Goal: Information Seeking & Learning: Find specific fact

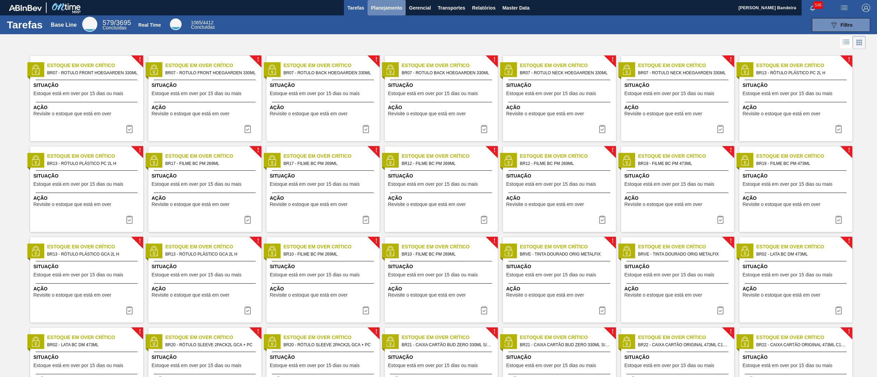
click at [394, 8] on span "Planejamento" at bounding box center [386, 8] width 31 height 8
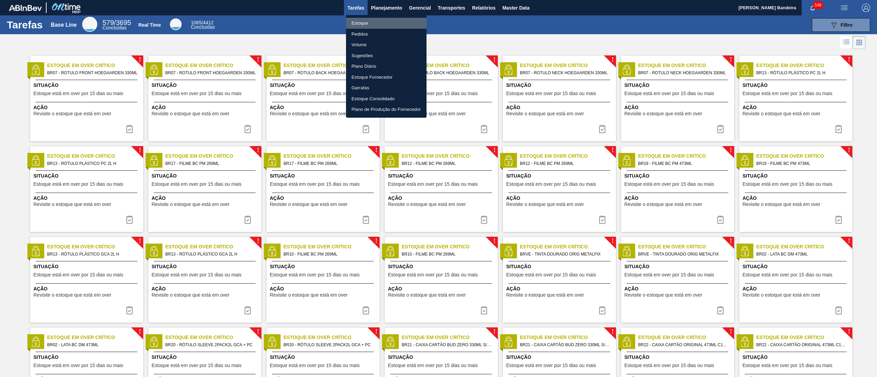
click at [368, 20] on li "Estoque" at bounding box center [386, 23] width 80 height 11
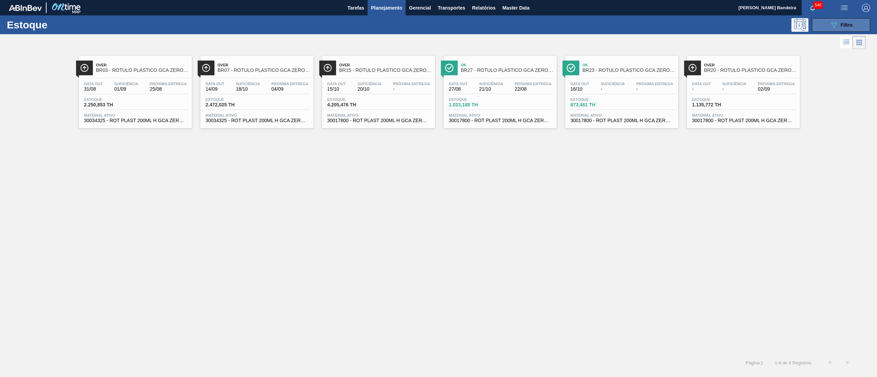
click at [849, 19] on button "089F7B8B-B2A5-4AFE-B5C0-19BA573D28AC Filtro" at bounding box center [841, 25] width 58 height 14
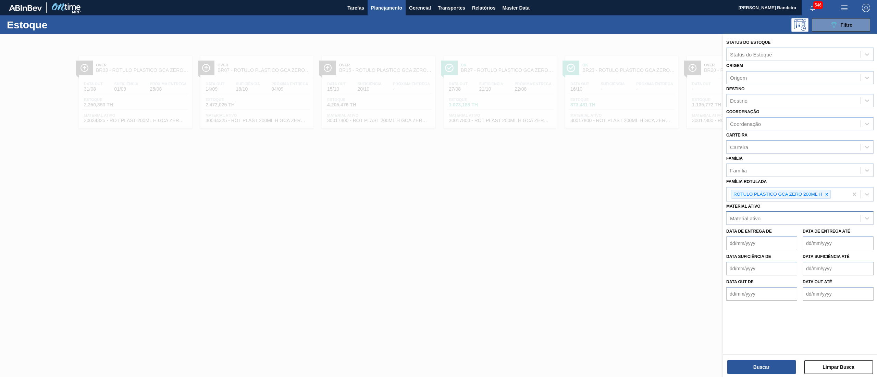
click at [792, 214] on div "Material ativo" at bounding box center [794, 219] width 134 height 10
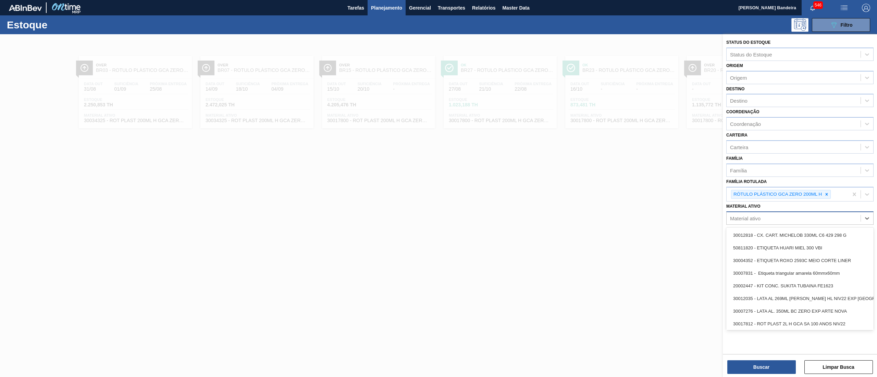
paste ativo "RÓTULO PLÁSTICO GCA 200ML H"
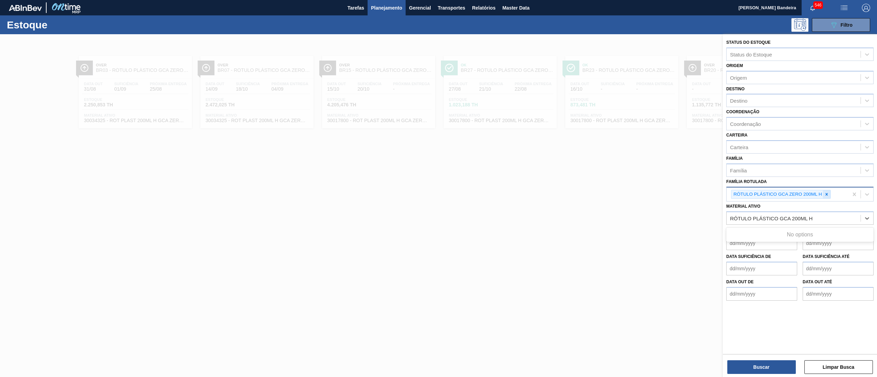
click at [827, 195] on icon at bounding box center [826, 194] width 5 height 5
type ativo "RÓTULO PLÁSTICO GCA 200ML H"
paste Rotulada "RÓTULO PLÁSTICO GCA 200ML H"
type Rotulada "RÓTULO PLÁSTICO GCA 200ML H"
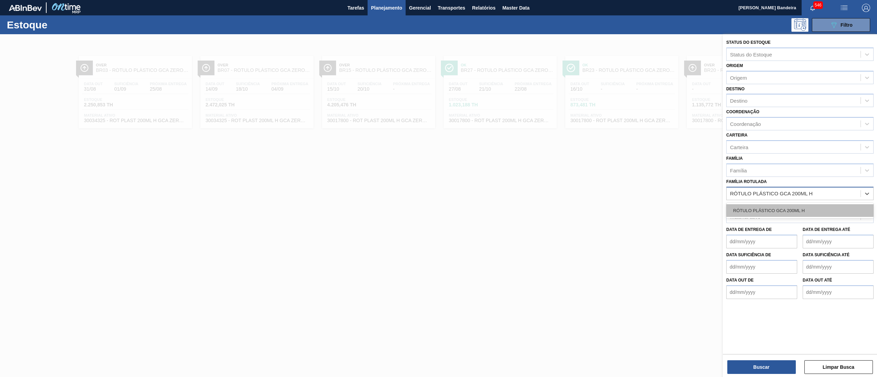
click at [824, 206] on div "RÓTULO PLÁSTICO GCA 200ML H" at bounding box center [799, 211] width 147 height 13
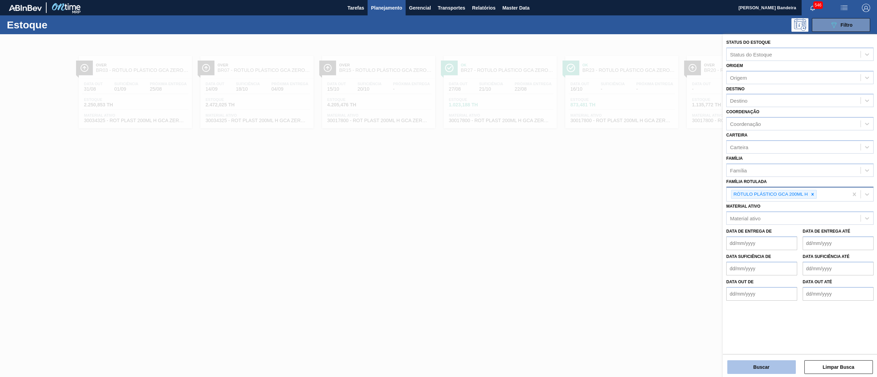
click at [760, 369] on button "Buscar" at bounding box center [761, 368] width 69 height 14
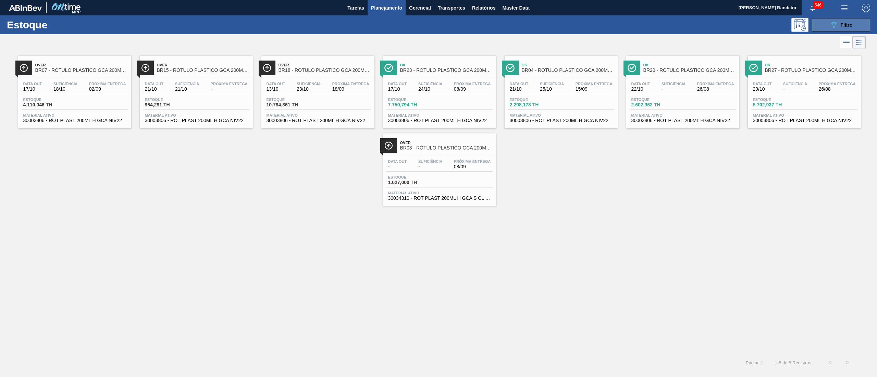
click at [835, 26] on icon "089F7B8B-B2A5-4AFE-B5C0-19BA573D28AC" at bounding box center [834, 25] width 8 height 8
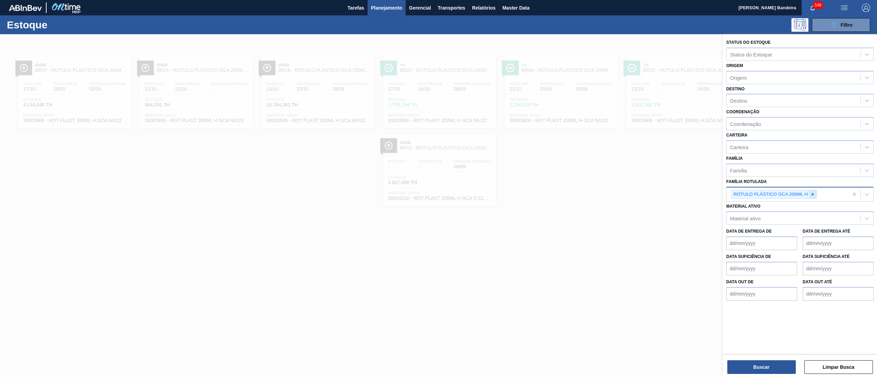
click at [814, 195] on icon at bounding box center [812, 194] width 5 height 5
paste Rotulada "RÓTULO PLÁSTICO GCA 200ML AH"
type Rotulada "RÓTULO PLÁSTICO GCA 200ML AH"
click at [801, 211] on div "RÓTULO PLÁSTICO GCA 200ML AH" at bounding box center [799, 211] width 147 height 13
click at [733, 368] on button "Buscar" at bounding box center [761, 368] width 69 height 14
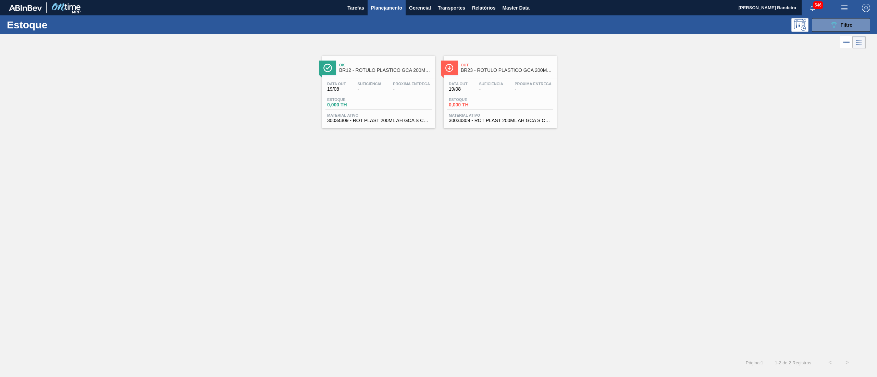
click at [503, 122] on span "30034309 - ROT PLAST 200ML AH GCA S CL NIV25" at bounding box center [500, 120] width 103 height 5
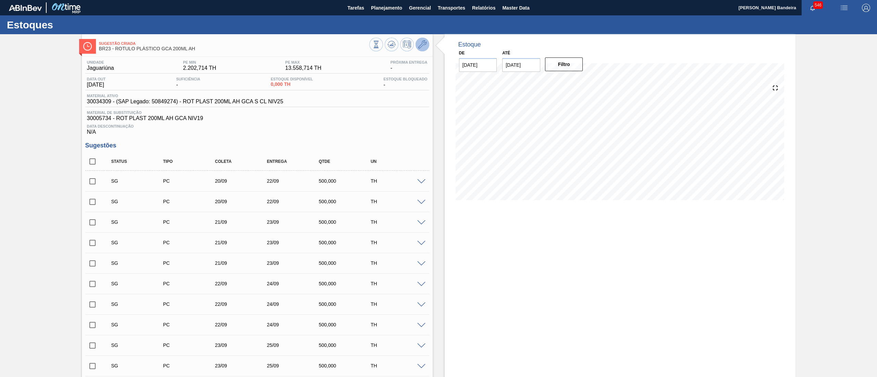
click at [428, 45] on button at bounding box center [423, 45] width 14 height 14
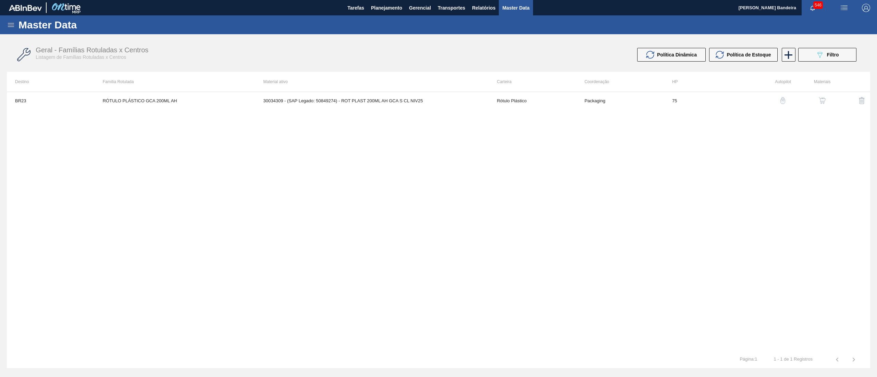
click at [823, 100] on img "button" at bounding box center [822, 100] width 7 height 7
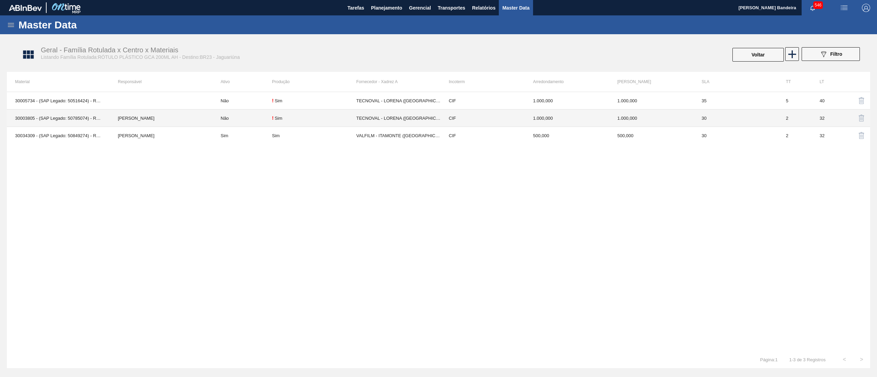
click at [405, 119] on td "TECNOVAL - LORENA ([GEOGRAPHIC_DATA])" at bounding box center [398, 118] width 84 height 17
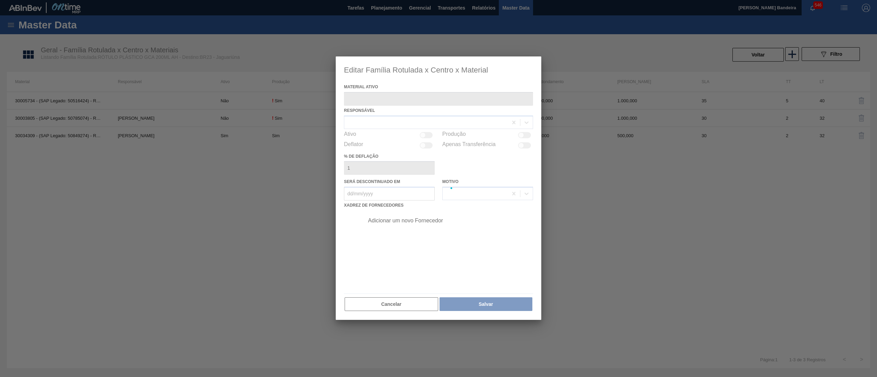
type ativo "30003805 - (SAP Legado: 50785074) - ROT PLAST 200ML AH GCA NIV22"
checkbox input "true"
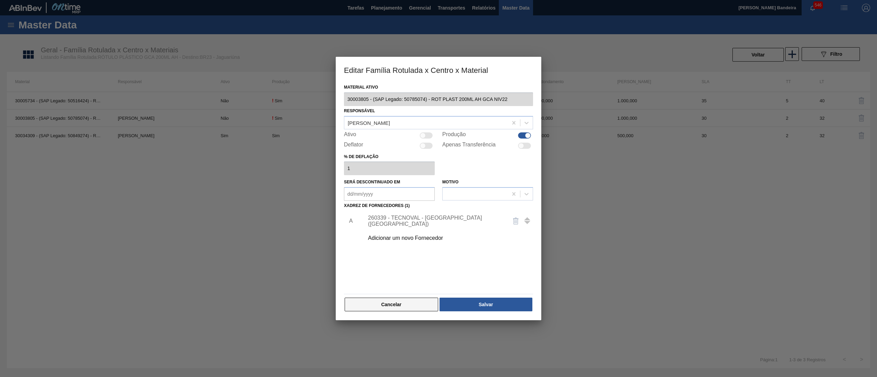
click at [370, 303] on button "Cancelar" at bounding box center [392, 305] width 94 height 14
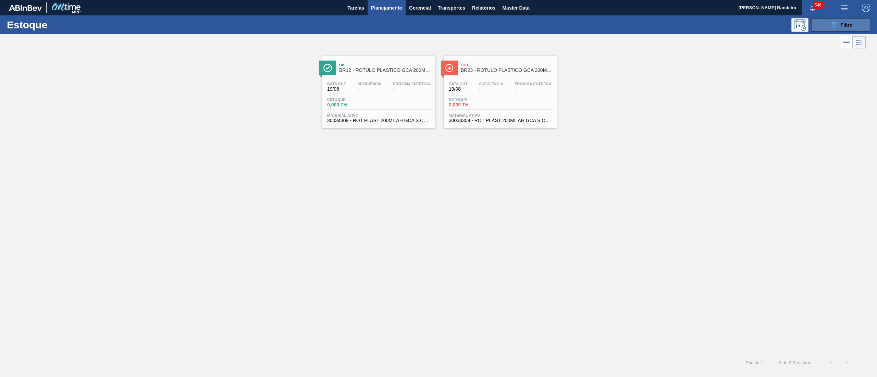
click at [841, 24] on span "Filtro" at bounding box center [847, 24] width 12 height 5
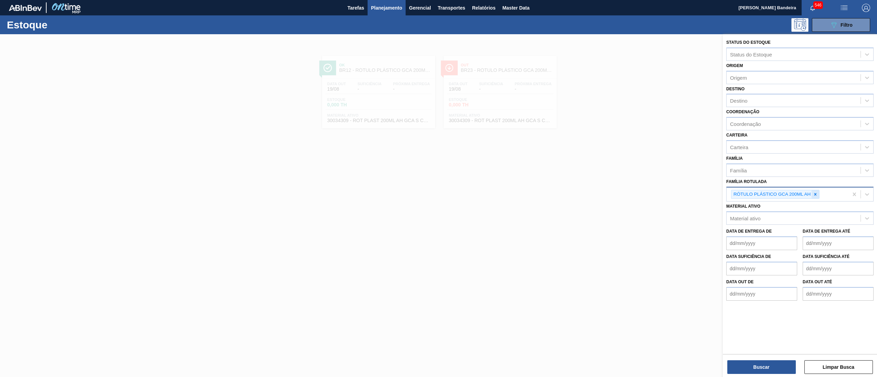
click at [814, 192] on icon at bounding box center [815, 194] width 5 height 5
paste Rotulada "ROT PLAST 200ML H GCA S CLAIM NIV25"
type Rotulada "ROT PLAST 200ML H GCA S CLAIM NIV25"
click at [837, 193] on div "Família Rotulada" at bounding box center [794, 194] width 134 height 10
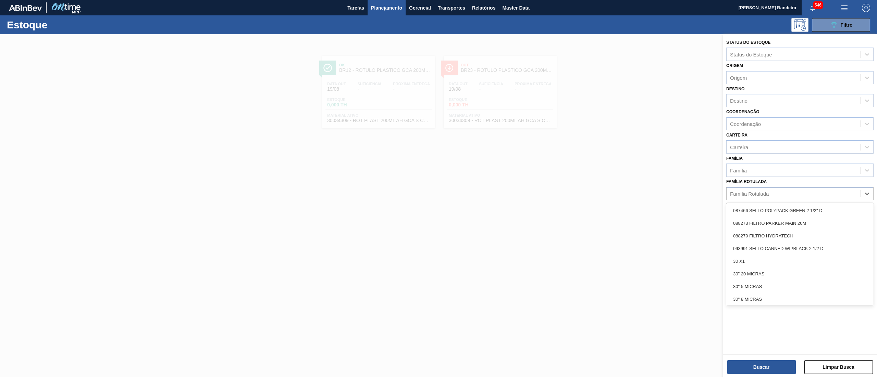
click at [837, 193] on div "Família Rotulada" at bounding box center [794, 194] width 134 height 10
paste Rotulada "ROT PLAST 200ML H GCA S CLAIM NIV25"
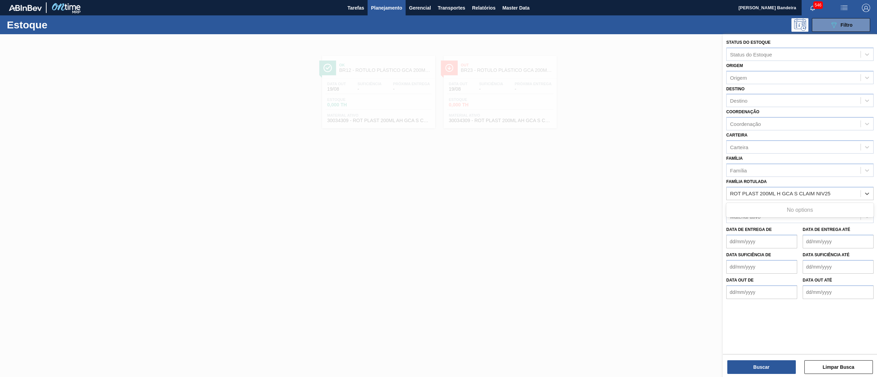
type Rotulada "ROT PLAST 200ML H GCA S CLAIM NIV25"
click at [828, 181] on div "Família Rotulada option RÓTULO PLÁSTICO GCA 200ML AH, deselected. Use Up and Do…" at bounding box center [799, 188] width 147 height 23
click at [770, 199] on div "Família Rotulada" at bounding box center [799, 193] width 147 height 13
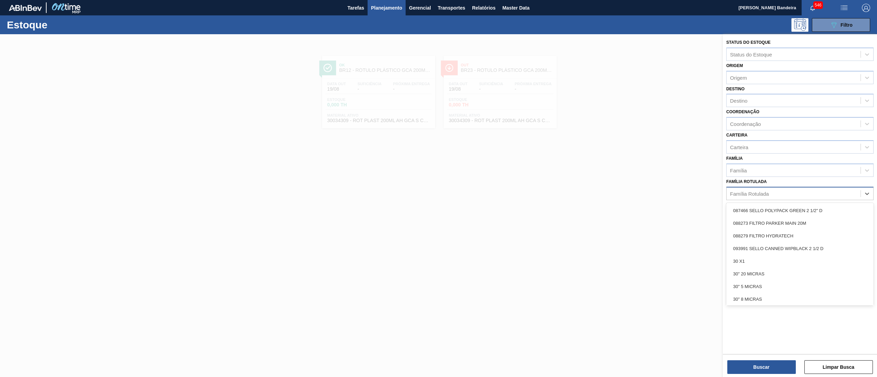
paste Rotulada "RÓTULO PLÁSTICO GCA 200ML H"
type Rotulada "RÓTULO PLÁSTICO GCA 200ML H"
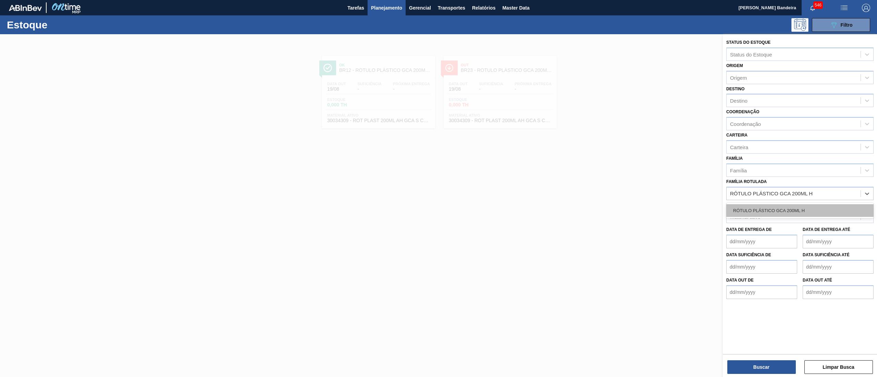
click at [773, 207] on div "RÓTULO PLÁSTICO GCA 200ML H" at bounding box center [799, 211] width 147 height 13
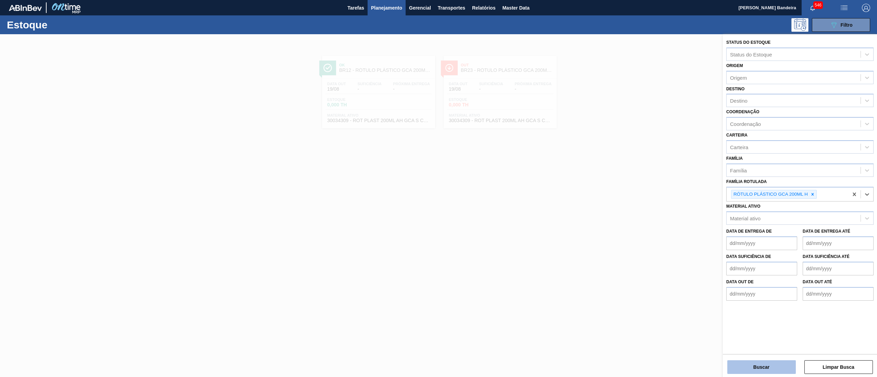
click at [736, 363] on button "Buscar" at bounding box center [761, 368] width 69 height 14
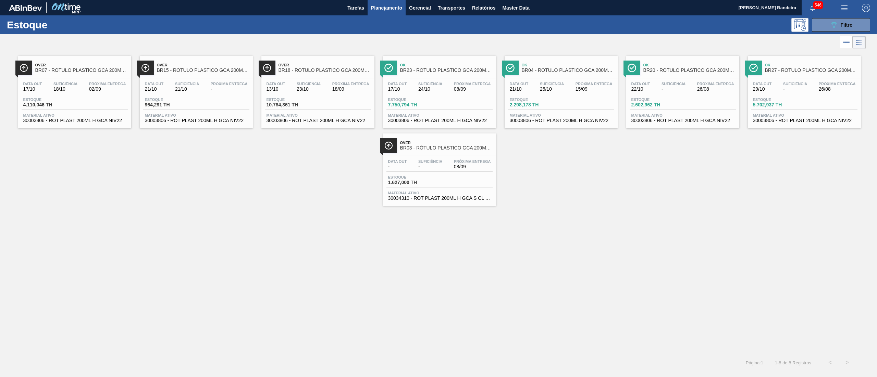
click at [201, 116] on span "Material ativo" at bounding box center [196, 115] width 103 height 4
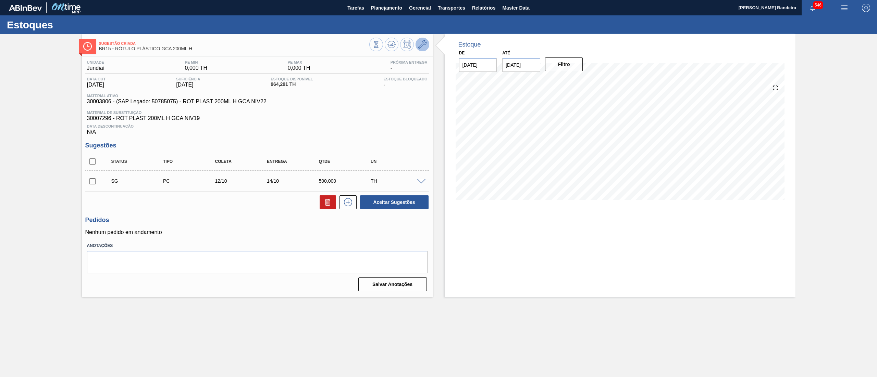
click at [418, 49] on span at bounding box center [422, 44] width 8 height 8
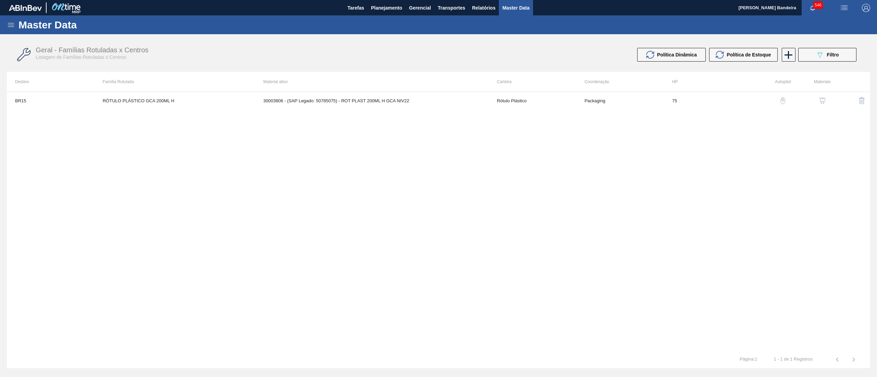
click at [823, 98] on img "button" at bounding box center [822, 100] width 7 height 7
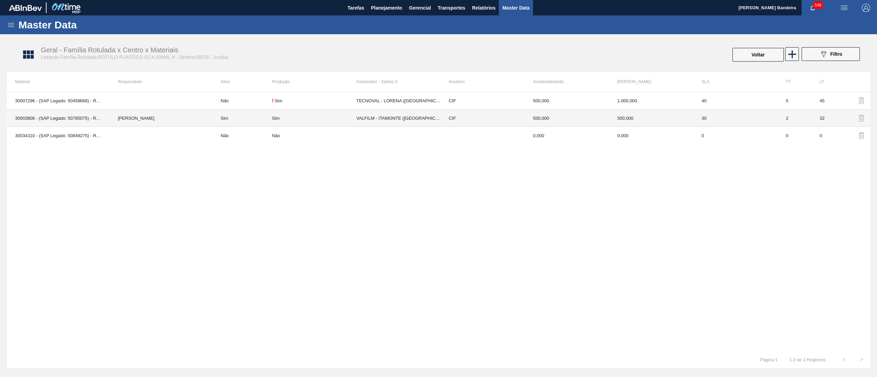
click at [394, 119] on td "VALFILM - ITAMONTE ([GEOGRAPHIC_DATA])" at bounding box center [398, 118] width 84 height 17
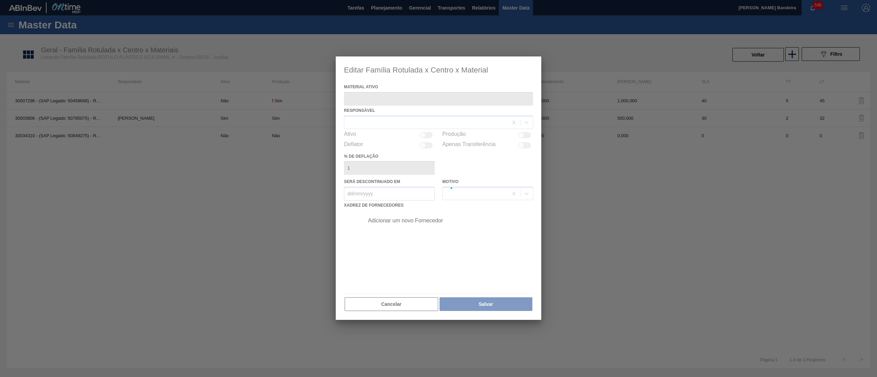
type ativo "30003806 - (SAP Legado: 50785075) - ROT PLAST 200ML H GCA NIV22"
checkbox input "true"
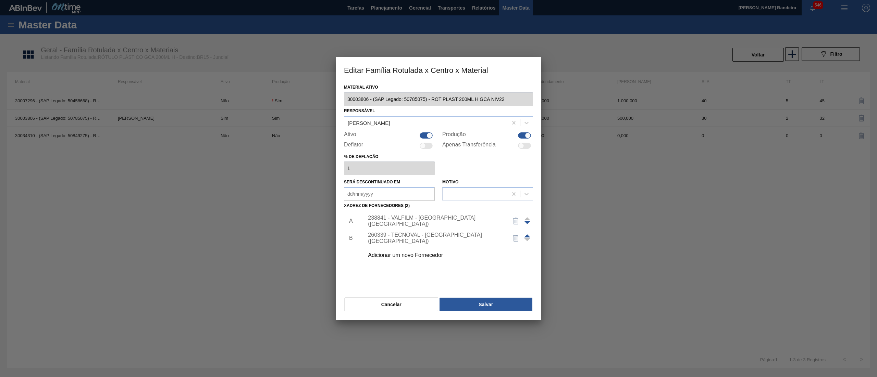
click at [410, 221] on div "238841 - VALFILM - [GEOGRAPHIC_DATA] ([GEOGRAPHIC_DATA])" at bounding box center [435, 221] width 134 height 12
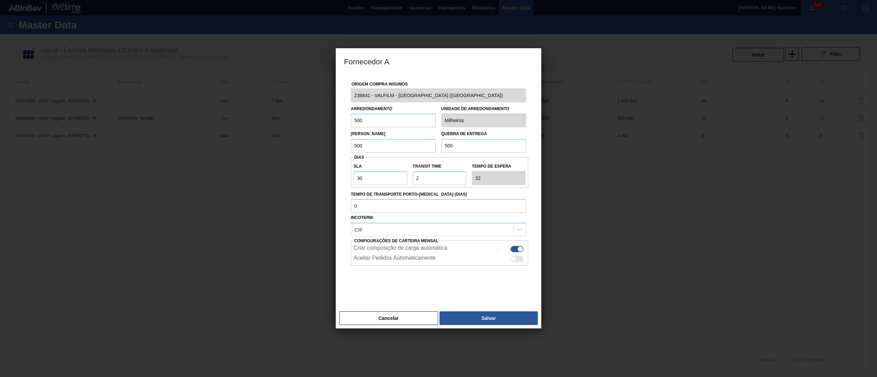
click at [274, 95] on div "Fornecedor A Origem Compra Insumos 238841 - VALFILM - [GEOGRAPHIC_DATA] ([GEOGR…" at bounding box center [438, 188] width 877 height 377
click at [397, 322] on button "Cancelar" at bounding box center [388, 319] width 99 height 14
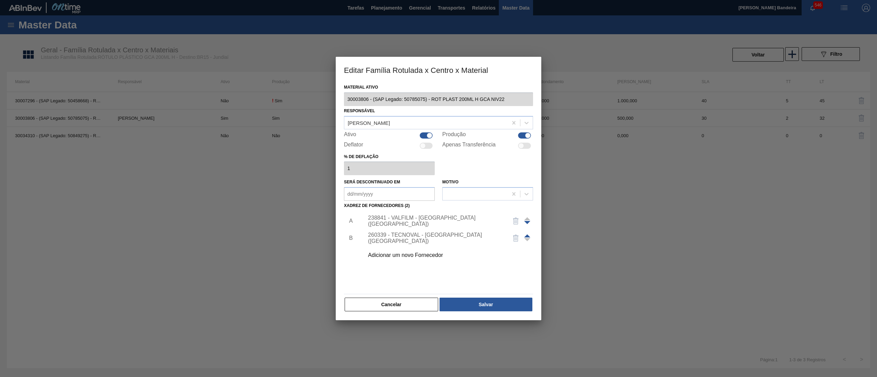
click at [413, 234] on div "260339 - TECNOVAL - [GEOGRAPHIC_DATA] ([GEOGRAPHIC_DATA])" at bounding box center [446, 238] width 173 height 17
click at [418, 238] on div "260339 - TECNOVAL - [GEOGRAPHIC_DATA] ([GEOGRAPHIC_DATA])" at bounding box center [435, 238] width 134 height 12
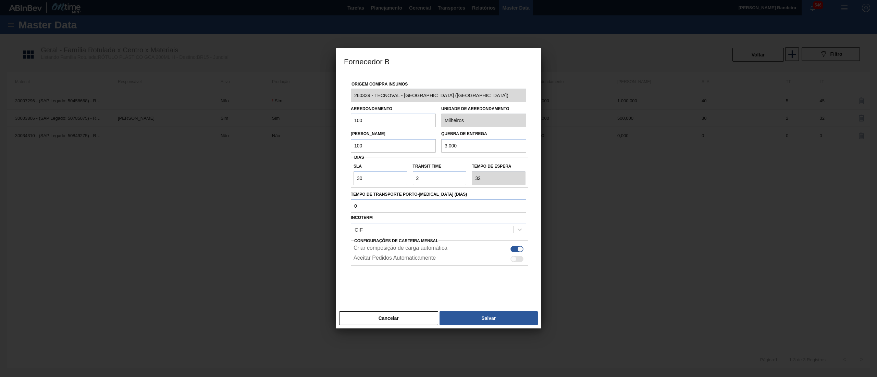
click at [290, 92] on div "Fornecedor B Origem Compra Insumos 260339 - TECNOVAL - [GEOGRAPHIC_DATA] ([GEOG…" at bounding box center [438, 188] width 877 height 377
click at [401, 313] on button "Cancelar" at bounding box center [388, 319] width 99 height 14
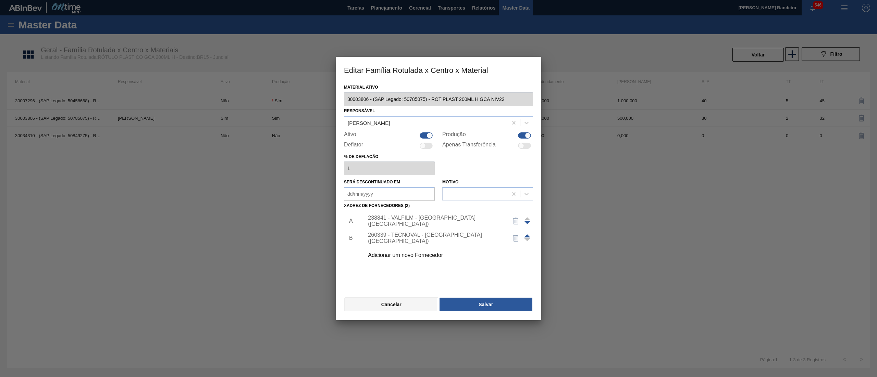
click at [393, 300] on button "Cancelar" at bounding box center [392, 305] width 94 height 14
